Goal: Find specific page/section: Find specific page/section

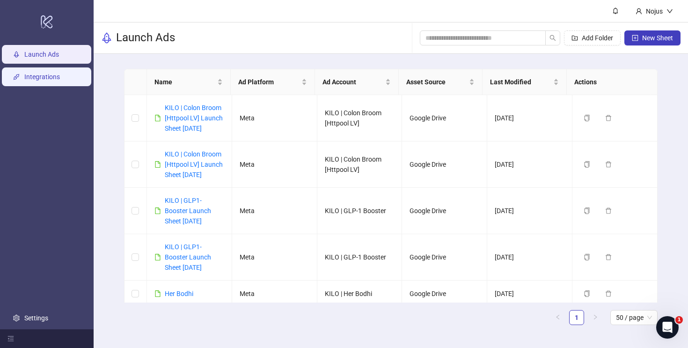
click at [37, 74] on link "Integrations" at bounding box center [42, 76] width 36 height 7
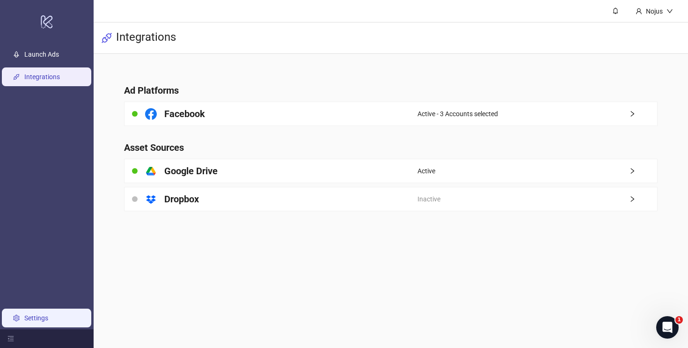
click at [48, 315] on link "Settings" at bounding box center [36, 317] width 24 height 7
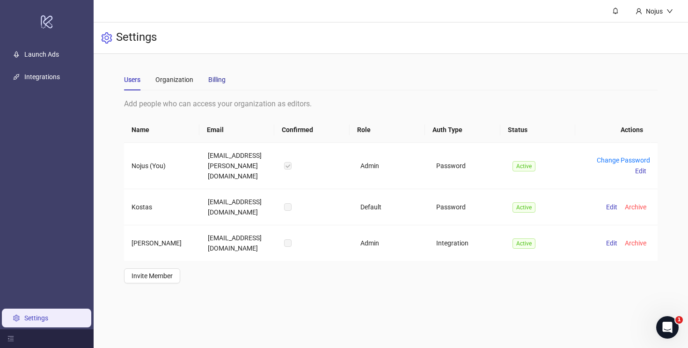
click at [208, 81] on div "Billing" at bounding box center [216, 79] width 17 height 10
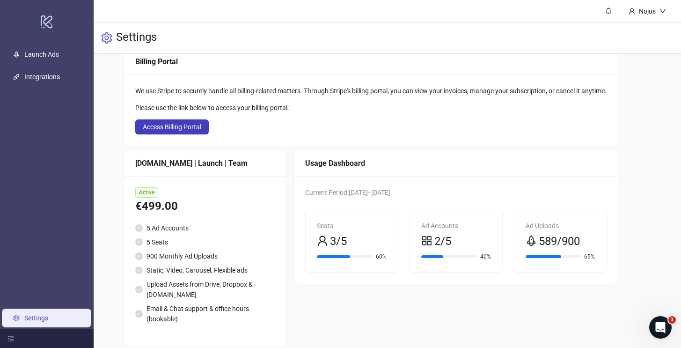
scroll to position [63, 0]
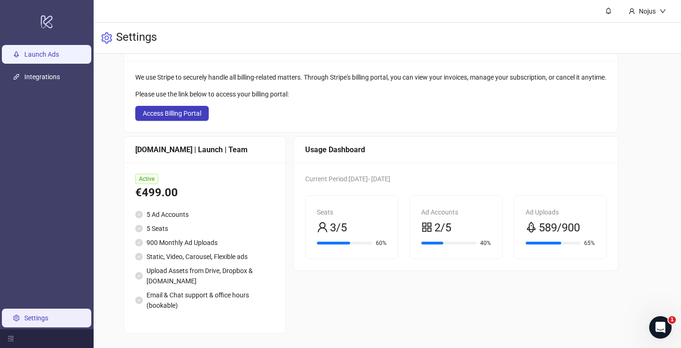
click at [46, 54] on link "Launch Ads" at bounding box center [41, 54] width 35 height 7
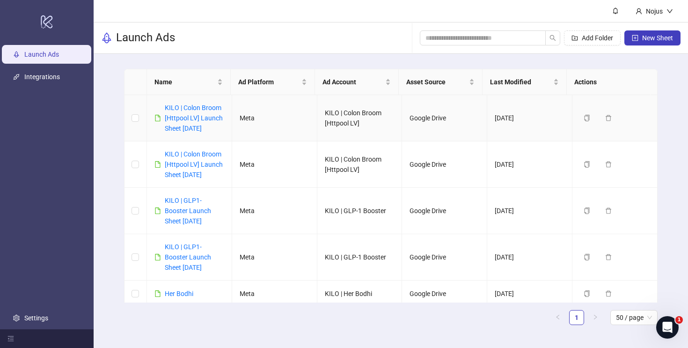
click at [275, 125] on td "Meta" at bounding box center [274, 118] width 85 height 46
click at [207, 115] on link "KILO | Colon Broom [Httpool LV] Launch Sheet [DATE]" at bounding box center [194, 118] width 58 height 28
